Goal: Browse casually

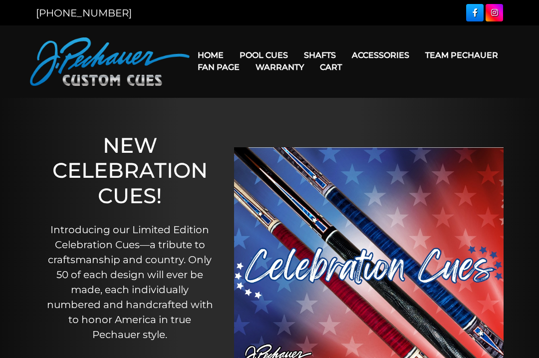
click at [440, 147] on link "Weight Screw System" at bounding box center [399, 140] width 108 height 14
click at [394, 147] on link "Weight Screw System" at bounding box center [399, 140] width 108 height 14
click at [417, 54] on link "Team Pechauer" at bounding box center [461, 54] width 89 height 25
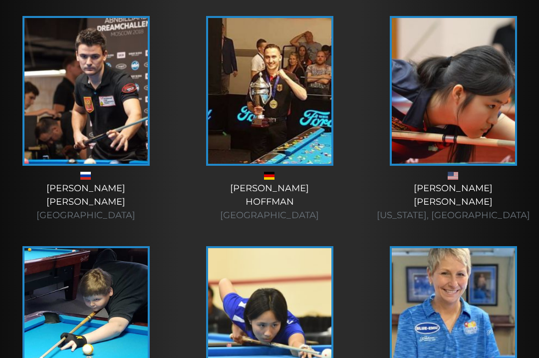
scroll to position [970, 0]
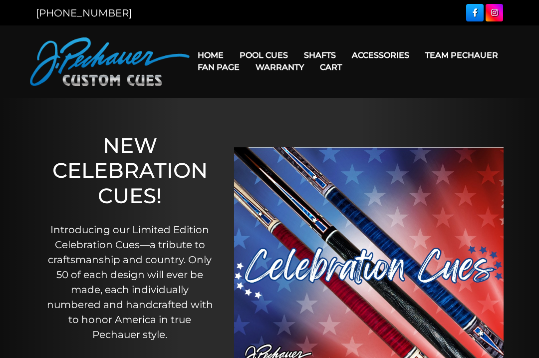
scroll to position [46, 0]
